Goal: Information Seeking & Learning: Learn about a topic

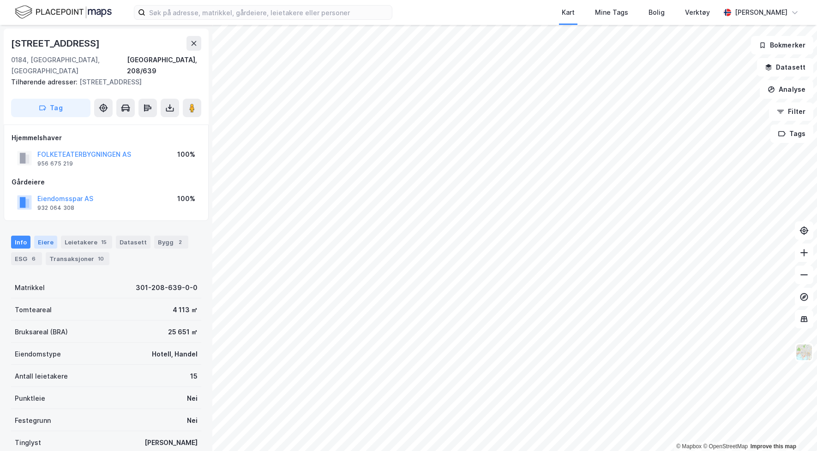
click at [48, 236] on div "Eiere" at bounding box center [45, 242] width 23 height 13
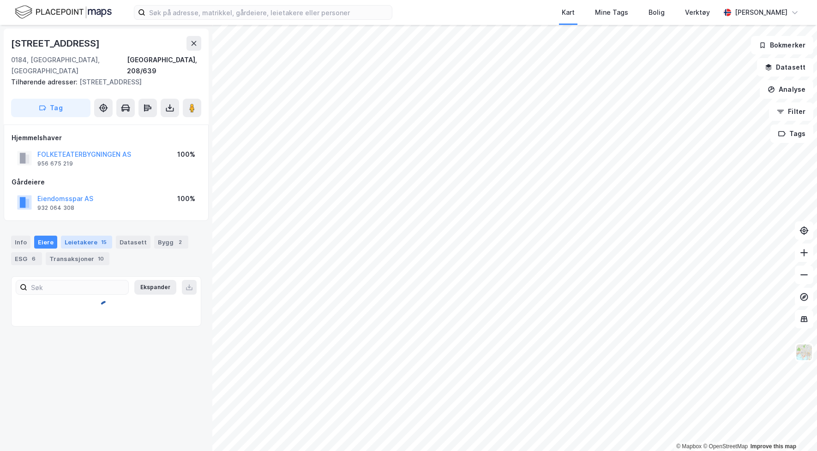
click at [92, 236] on div "Leietakere 15" at bounding box center [86, 242] width 51 height 13
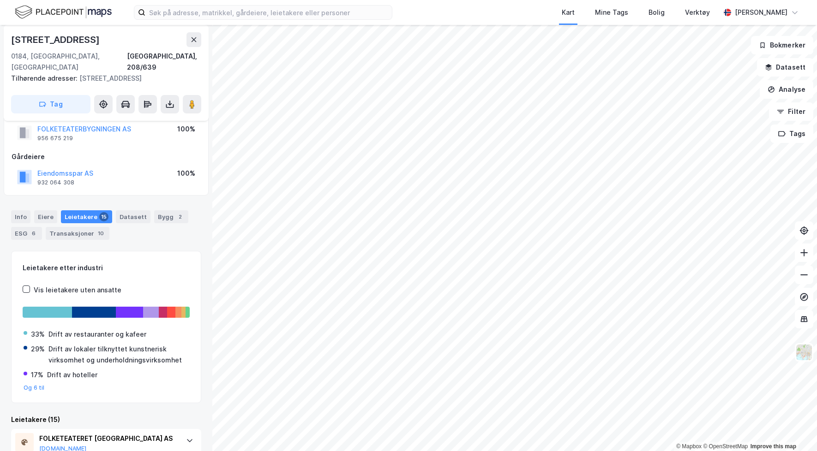
scroll to position [10, 0]
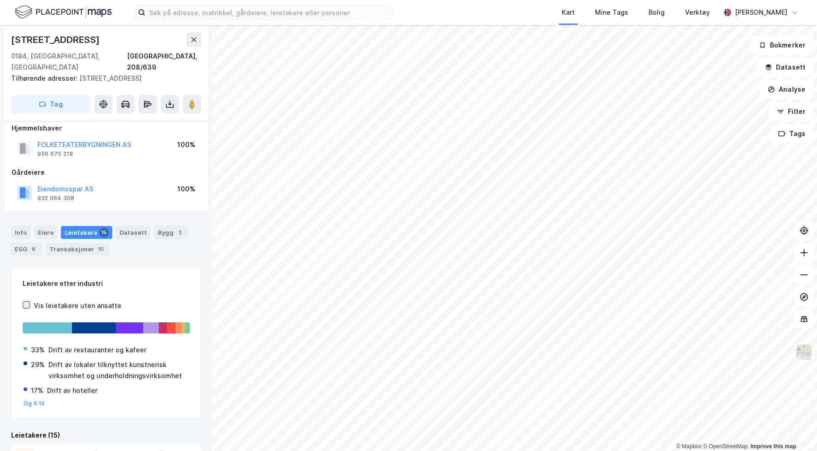
click at [24, 302] on icon at bounding box center [26, 305] width 6 height 6
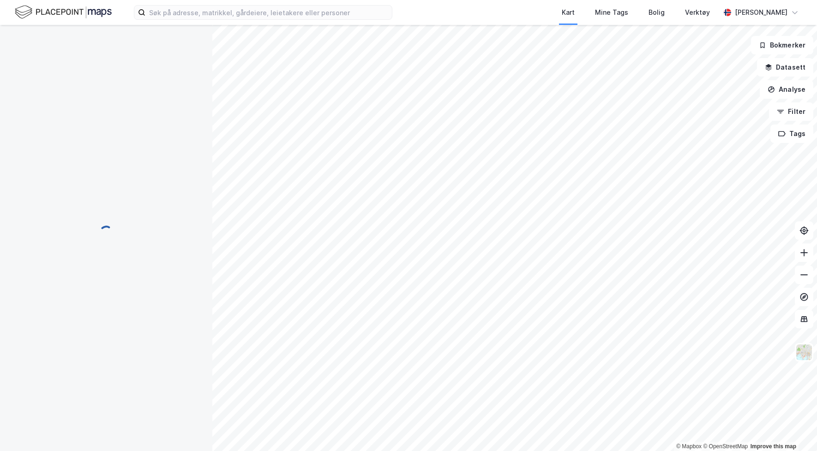
scroll to position [0, 0]
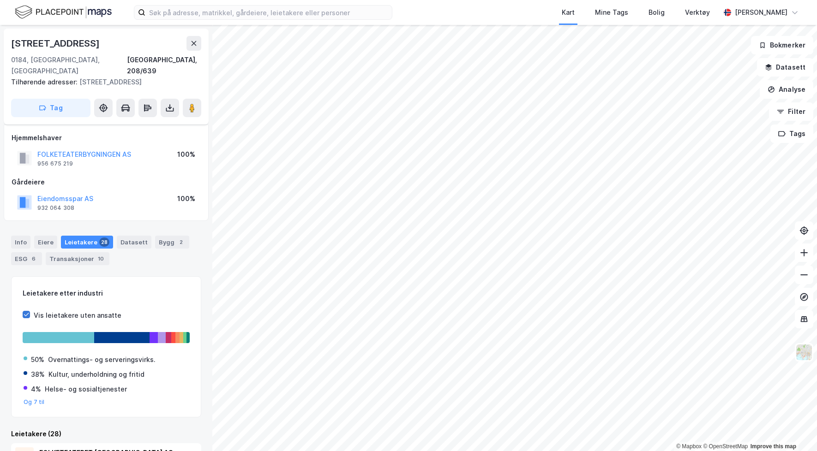
click at [29, 311] on icon at bounding box center [26, 314] width 6 height 6
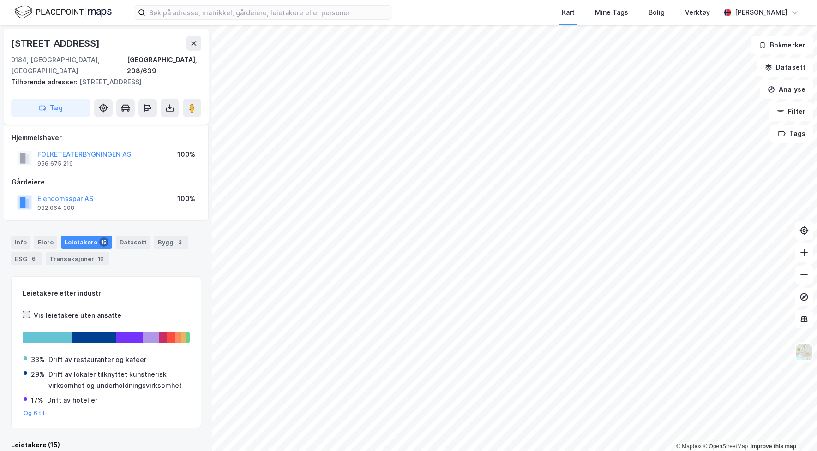
click at [27, 313] on icon at bounding box center [26, 314] width 5 height 3
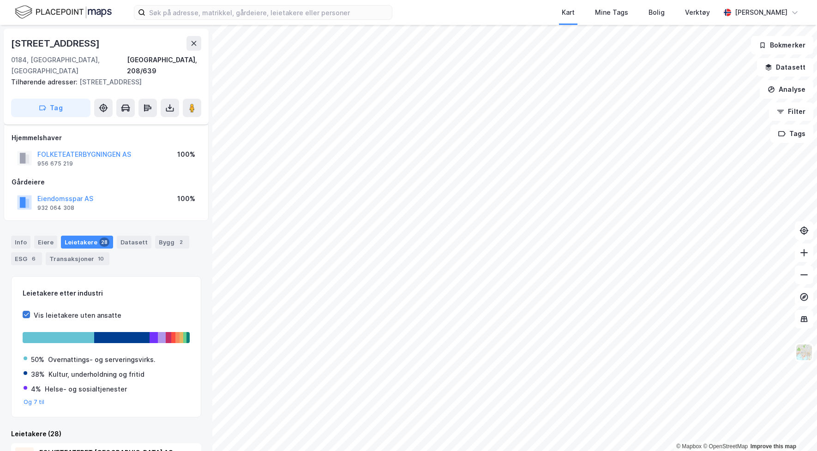
click at [27, 313] on icon at bounding box center [26, 314] width 5 height 3
